Goal: Communication & Community: Answer question/provide support

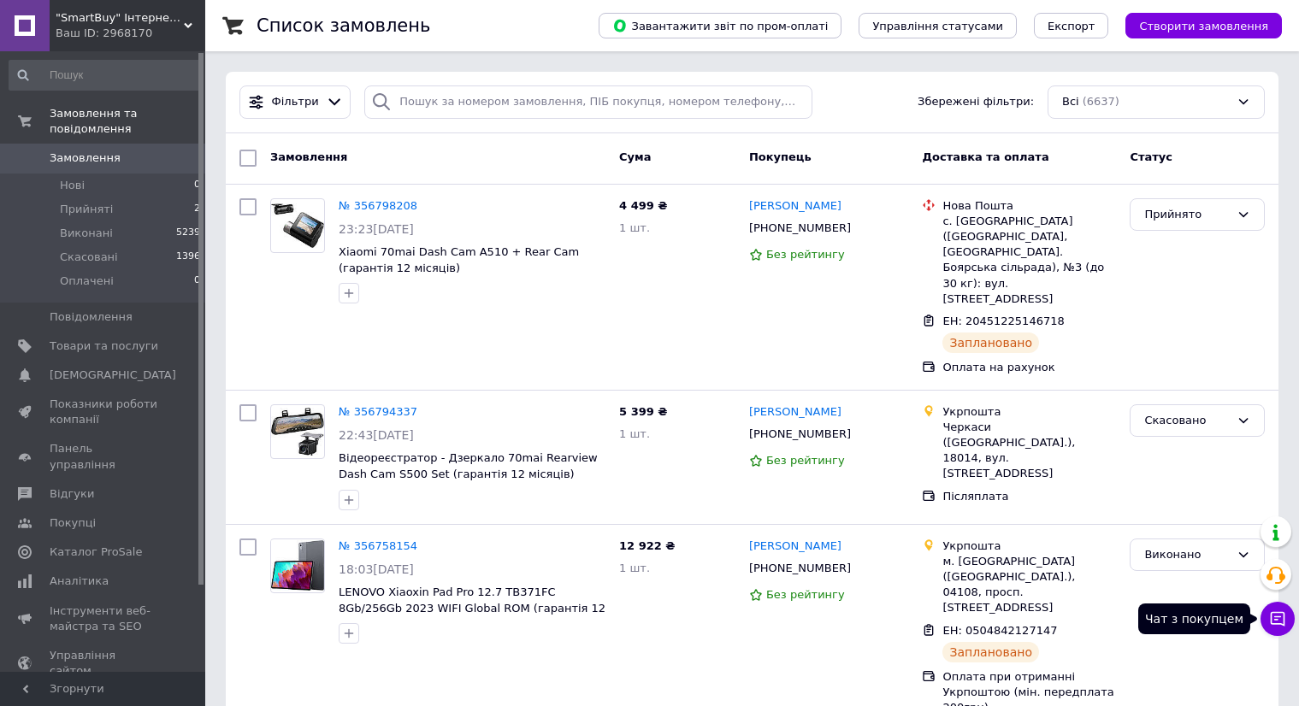
click at [1279, 617] on icon at bounding box center [1277, 619] width 17 height 17
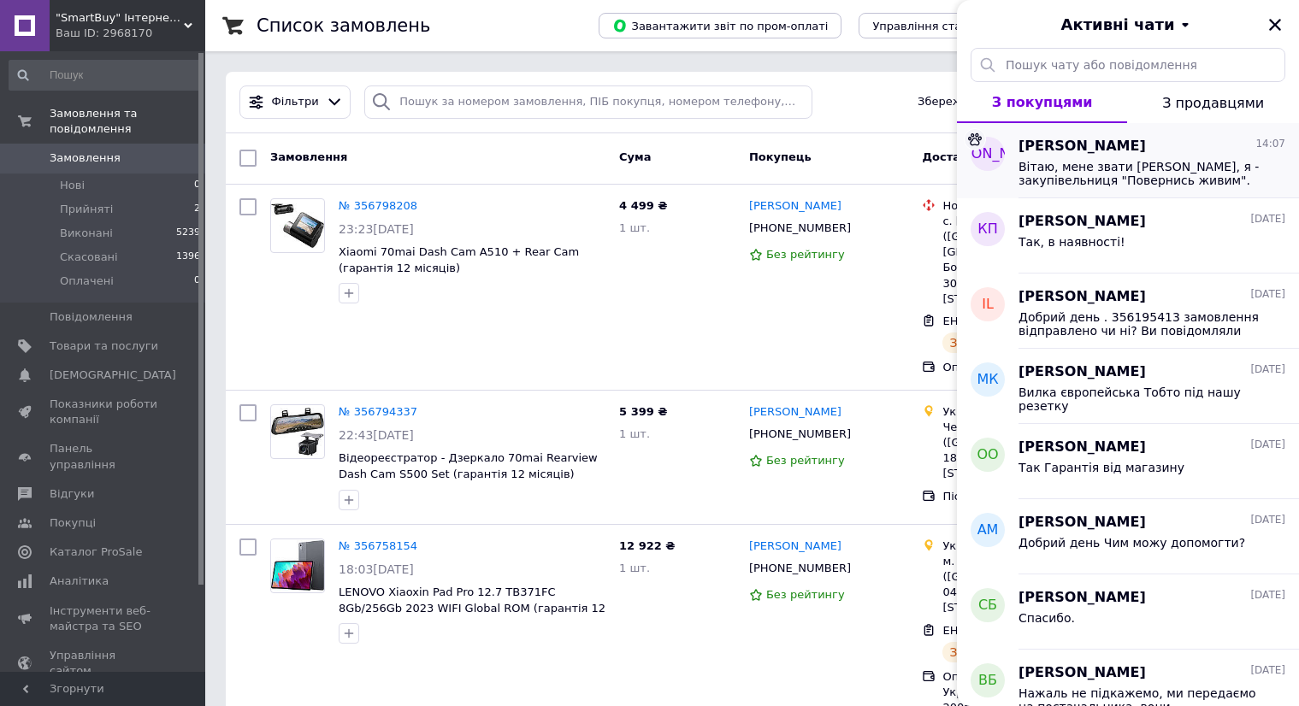
click at [974, 138] on icon at bounding box center [975, 139] width 14 height 13
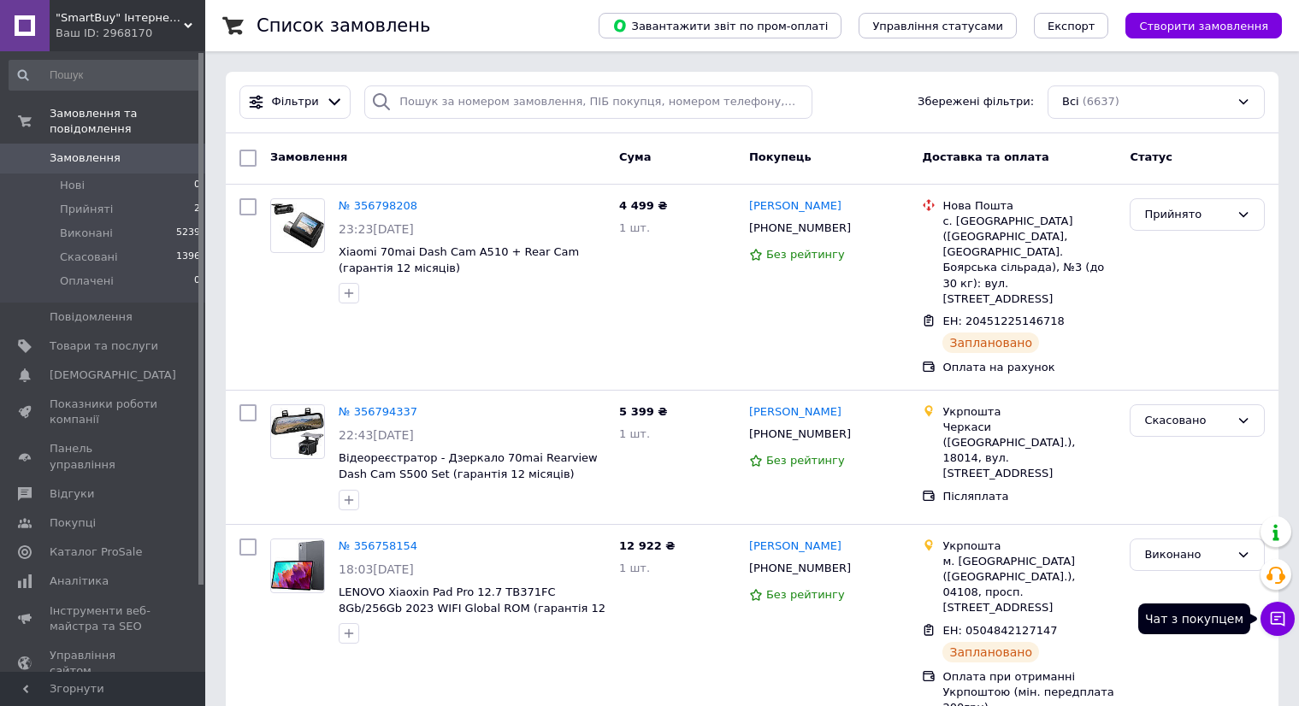
click at [1273, 623] on icon at bounding box center [1277, 619] width 17 height 17
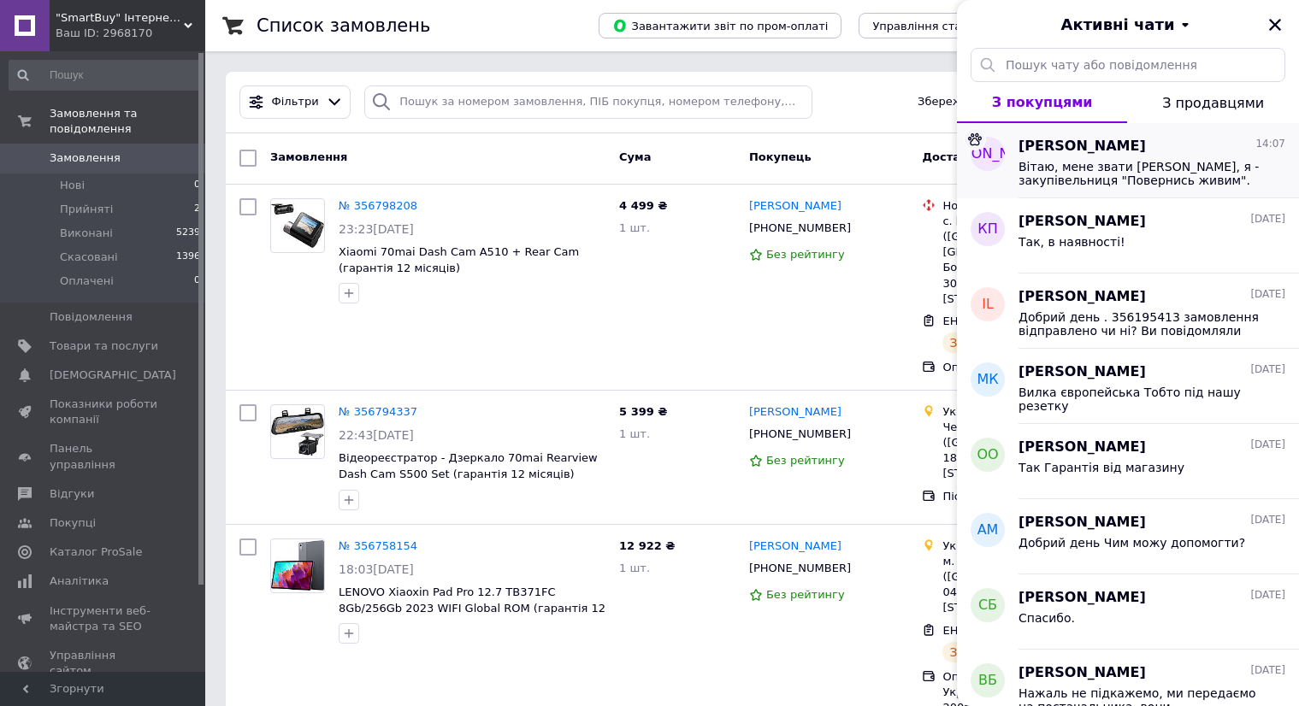
click at [1081, 165] on span "Вітаю, мене звати [PERSON_NAME], я - закупівельниця "Повернись живим". Наразі м…" at bounding box center [1140, 173] width 243 height 27
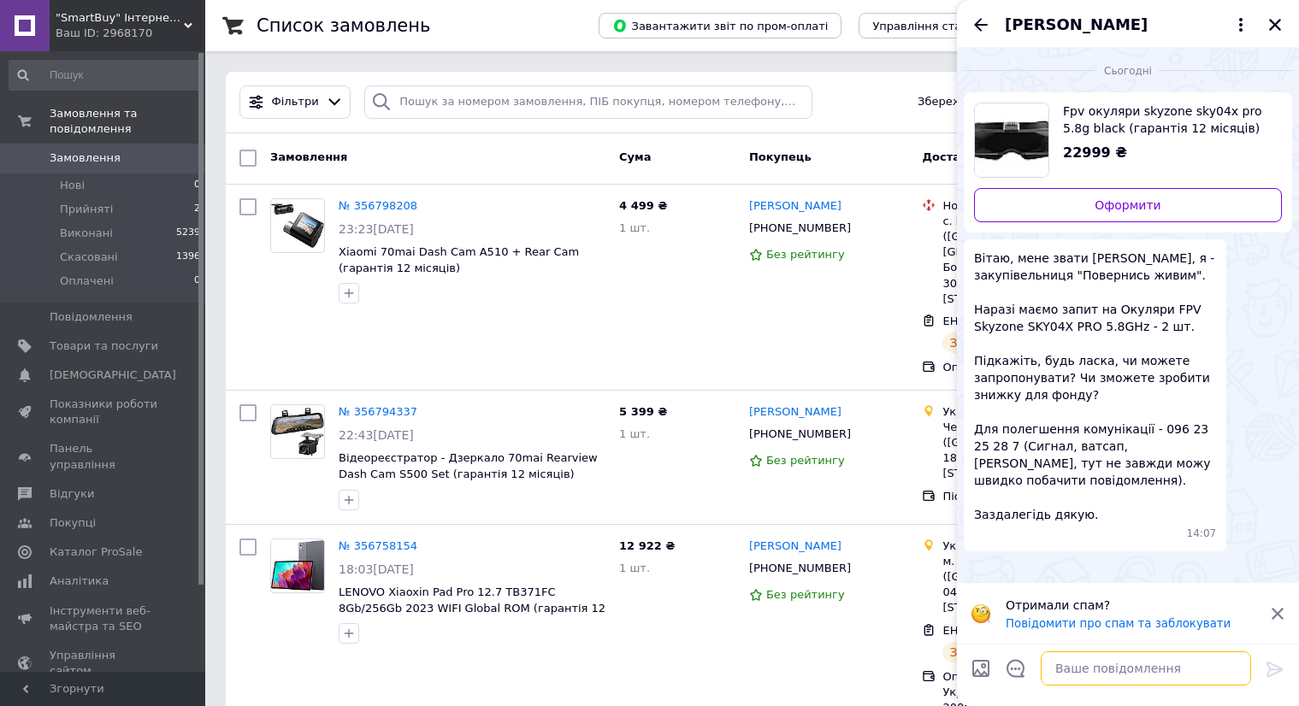
click at [1090, 674] on textarea at bounding box center [1146, 669] width 210 height 34
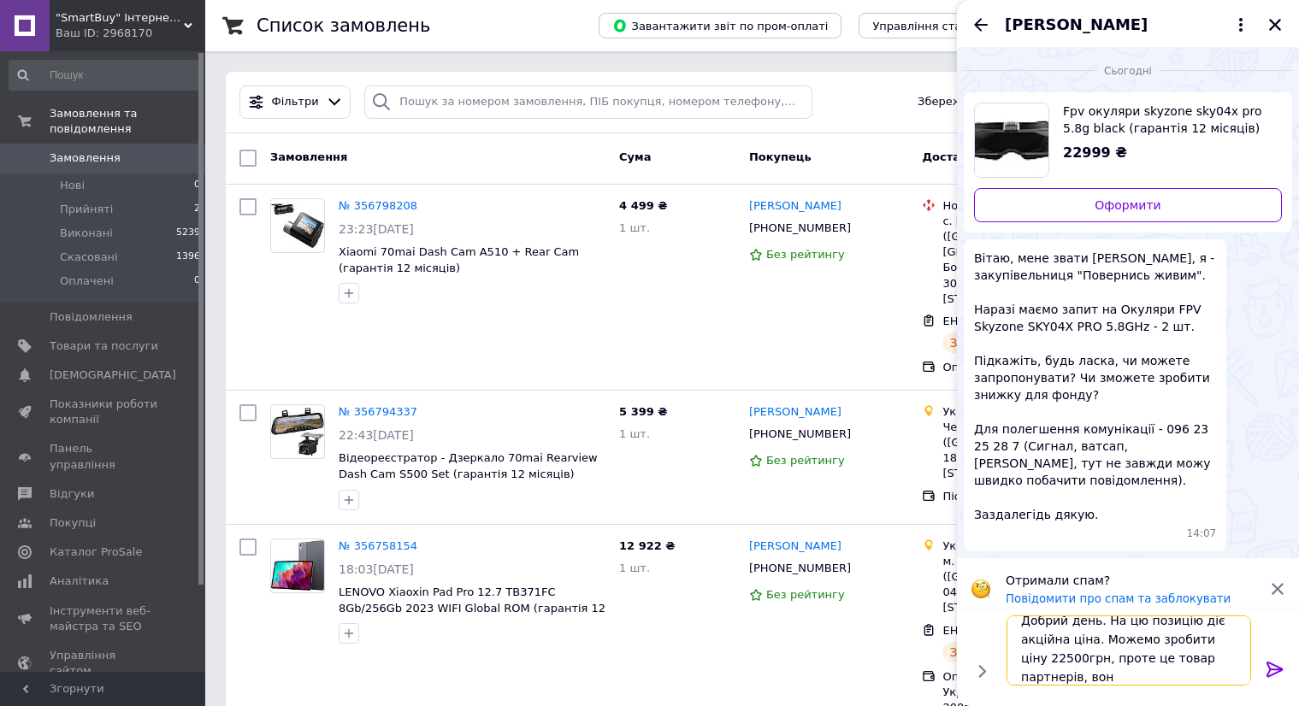
scroll to position [2, 0]
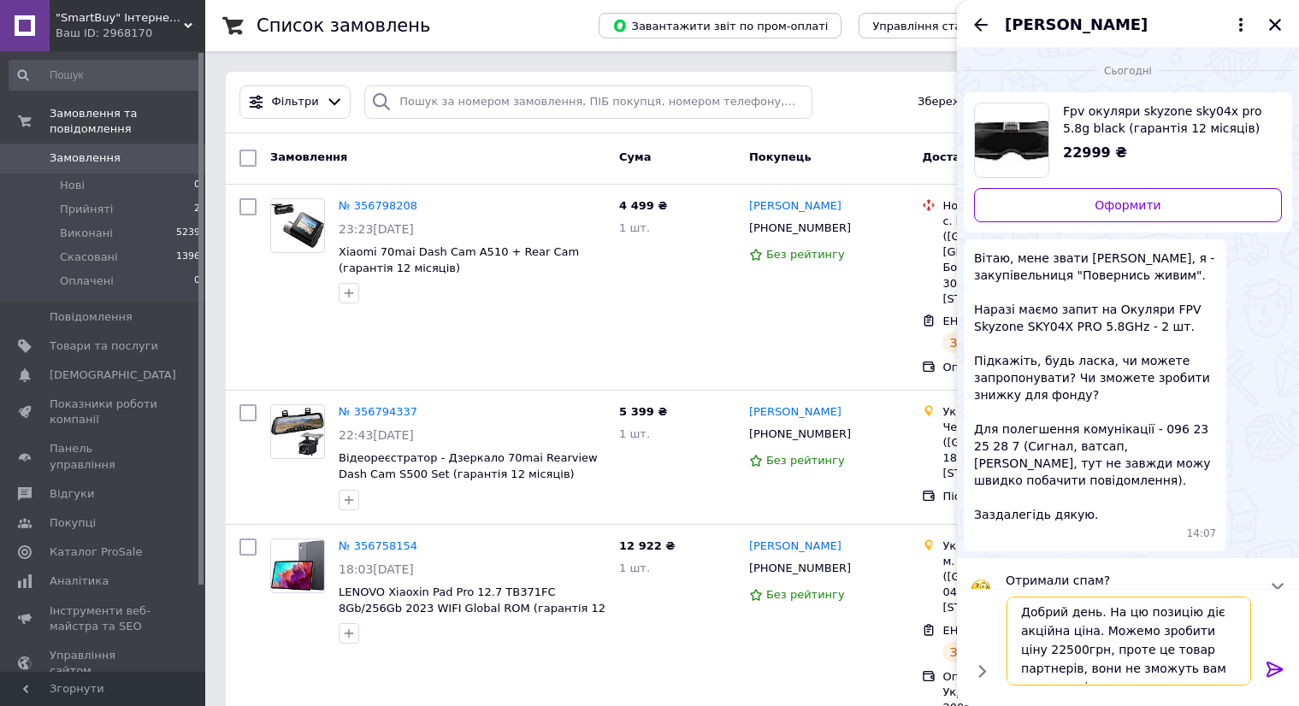
type textarea "Добрий день. На цю позицію діє акційна ціна. Можемо зробити ціну 22500грн, прот…"
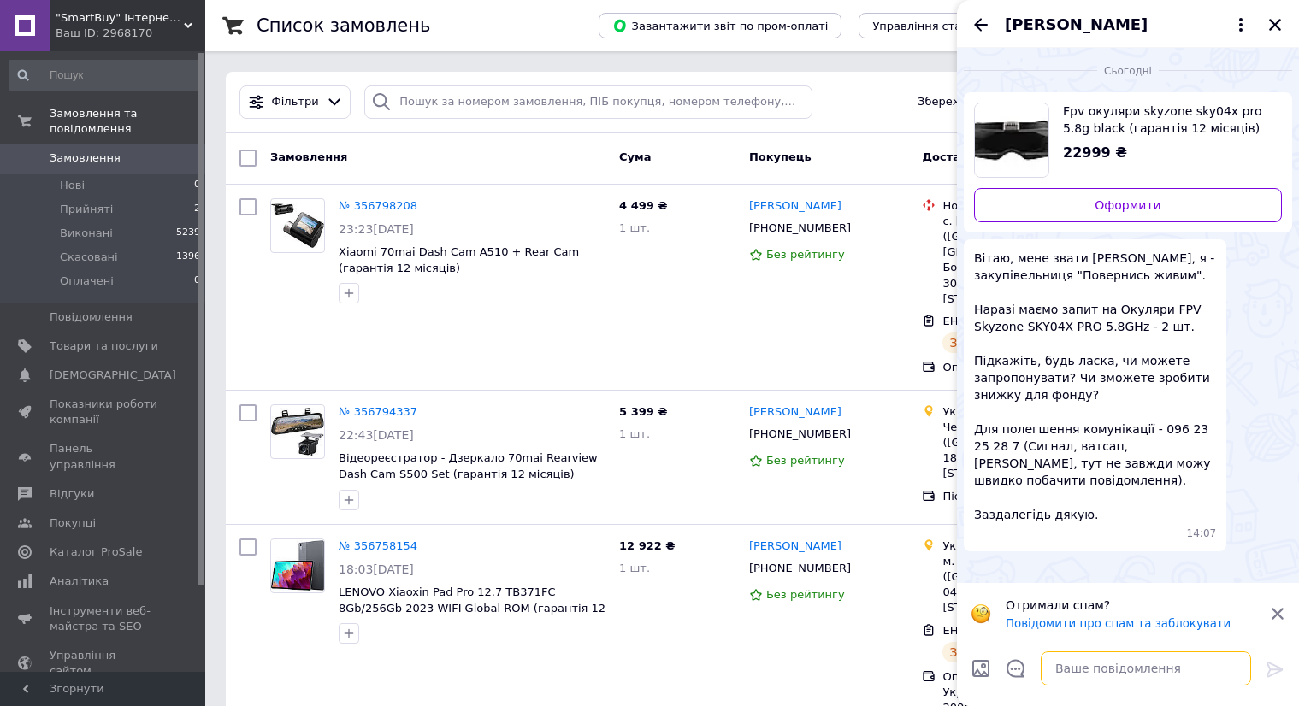
scroll to position [0, 0]
click at [1283, 610] on icon at bounding box center [1277, 613] width 15 height 15
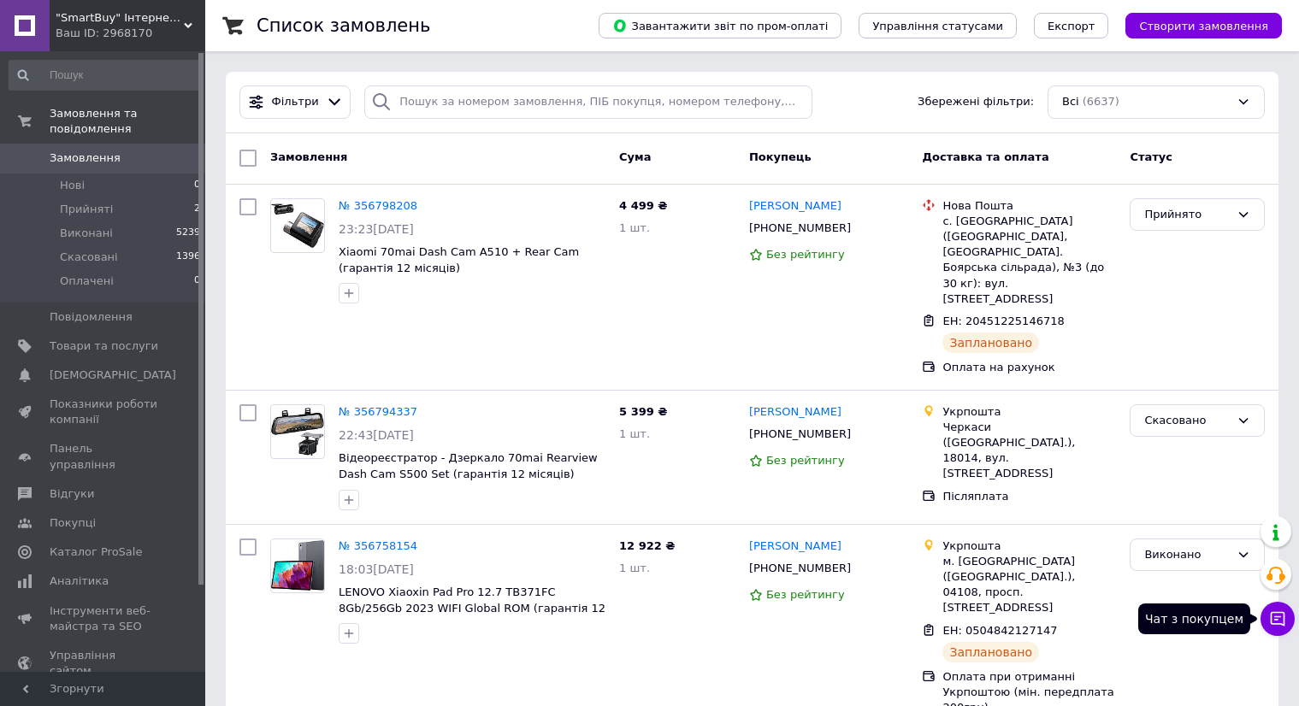
click at [1279, 608] on button "Чат з покупцем" at bounding box center [1278, 619] width 34 height 34
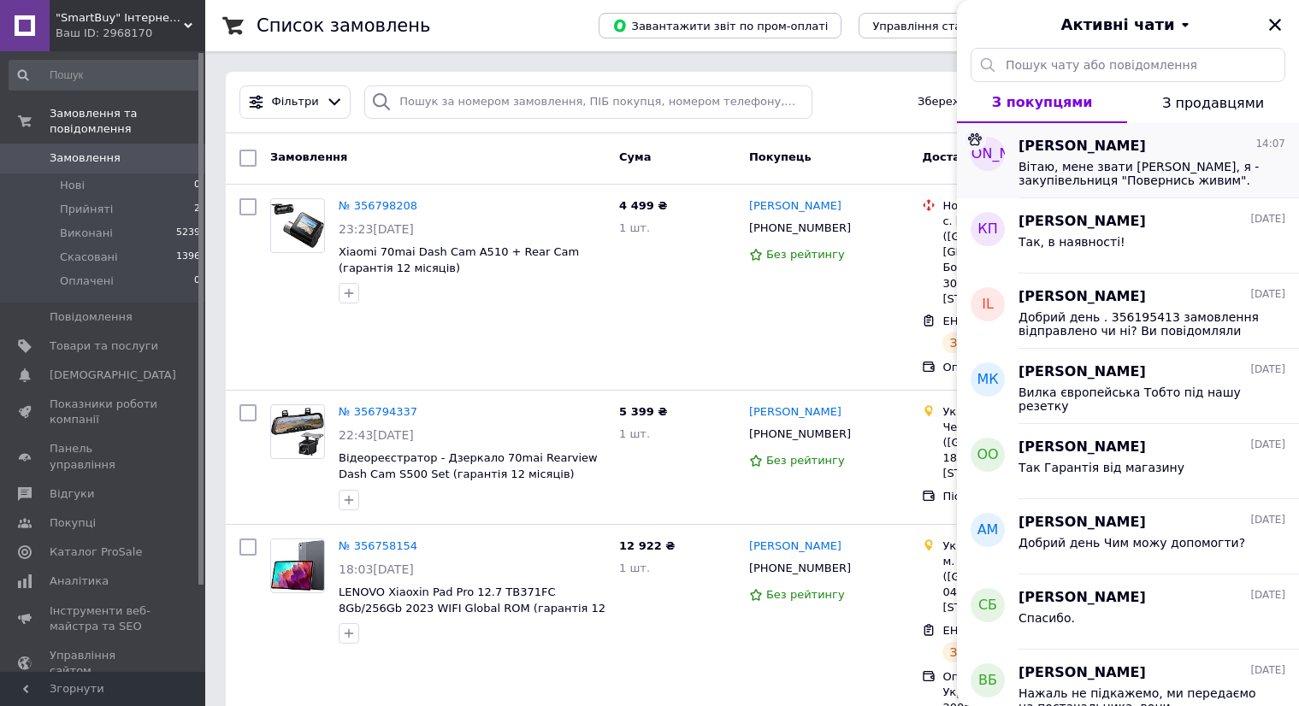
click at [1098, 157] on div "Вітаю, мене звати [PERSON_NAME], я - закупівельниця "Повернись живим". Наразі м…" at bounding box center [1152, 172] width 267 height 31
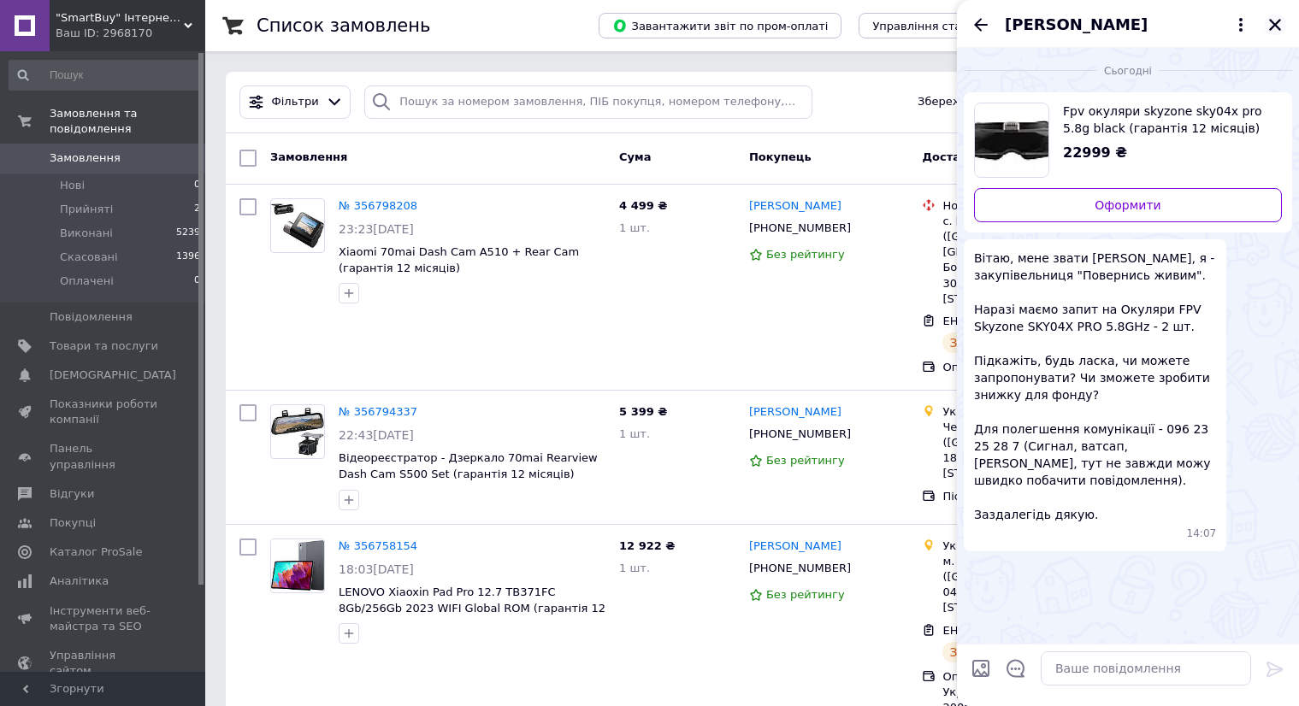
click at [1279, 18] on icon "Закрити" at bounding box center [1274, 24] width 15 height 15
